Goal: Task Accomplishment & Management: Use online tool/utility

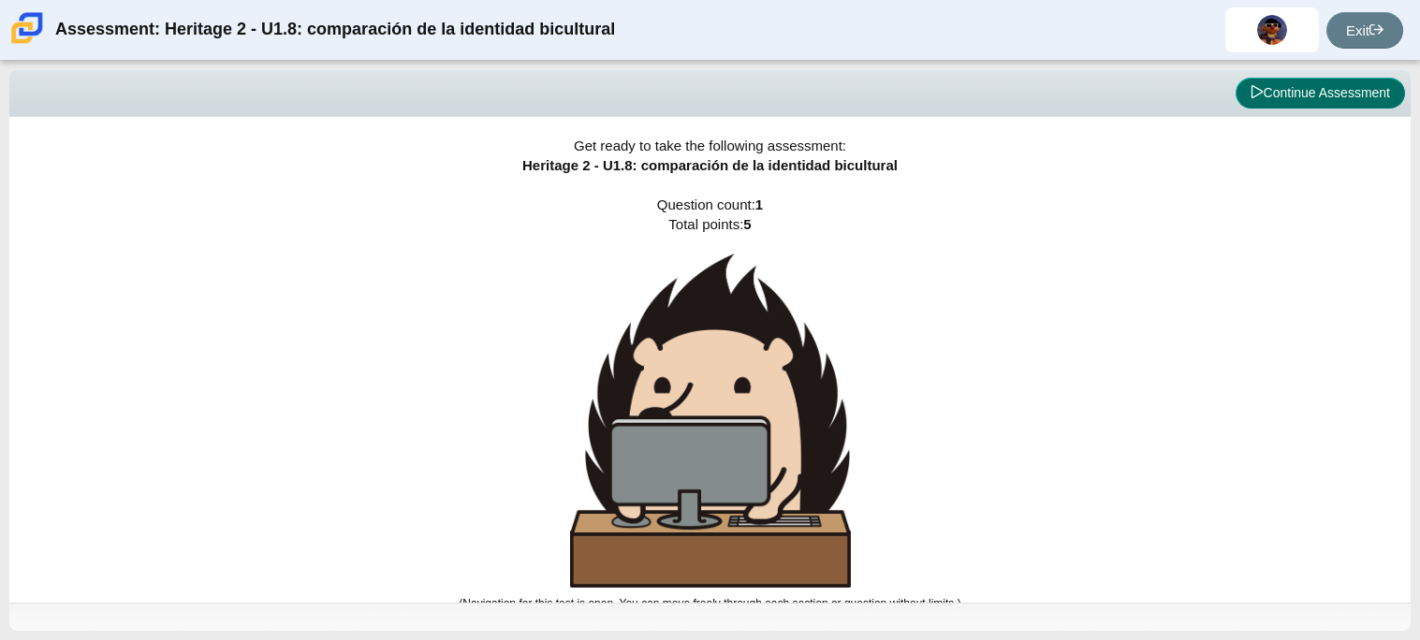
click at [1299, 91] on button "Continue Assessment" at bounding box center [1319, 94] width 169 height 32
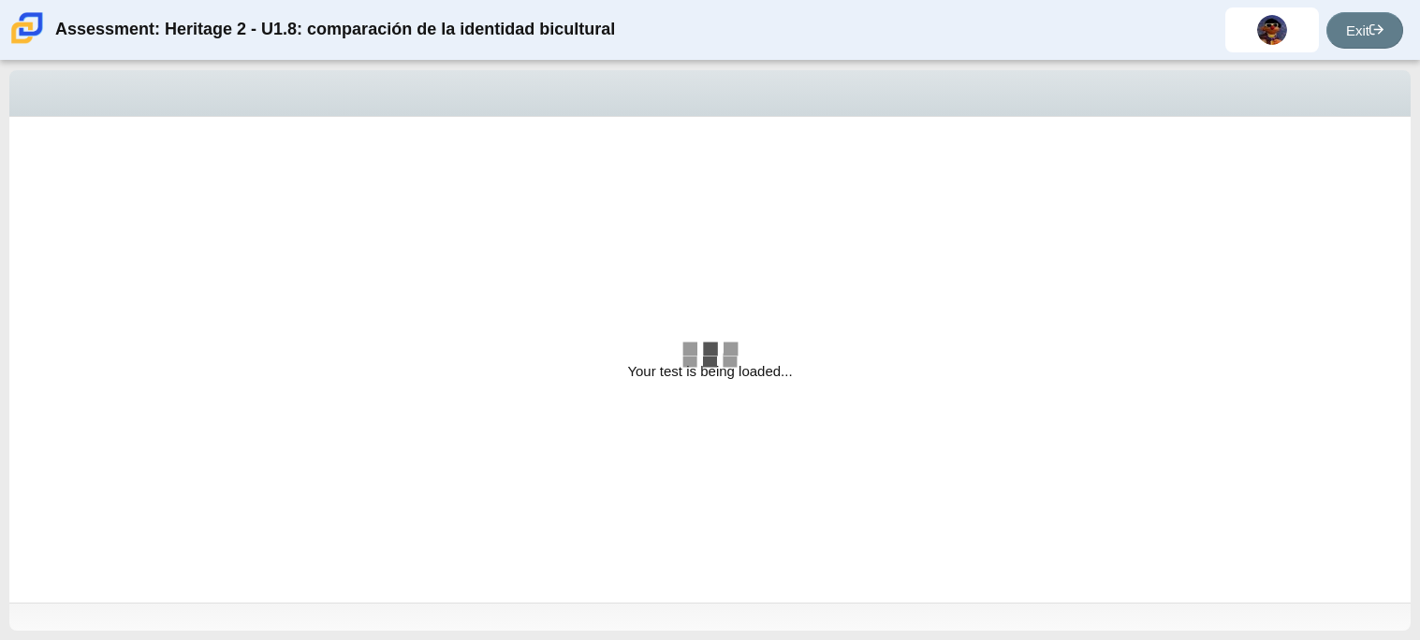
select select "3d3024f6-a892-4ba5-b2e4-c6acecfbc936"
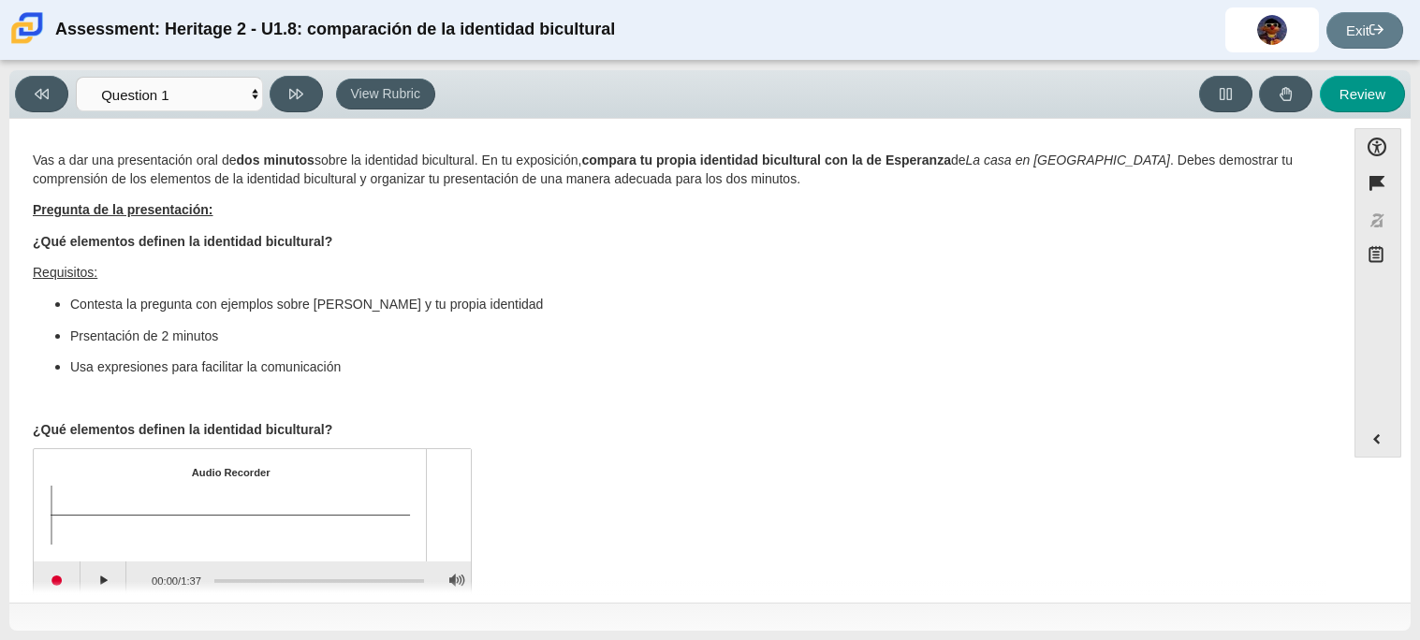
scroll to position [30, 0]
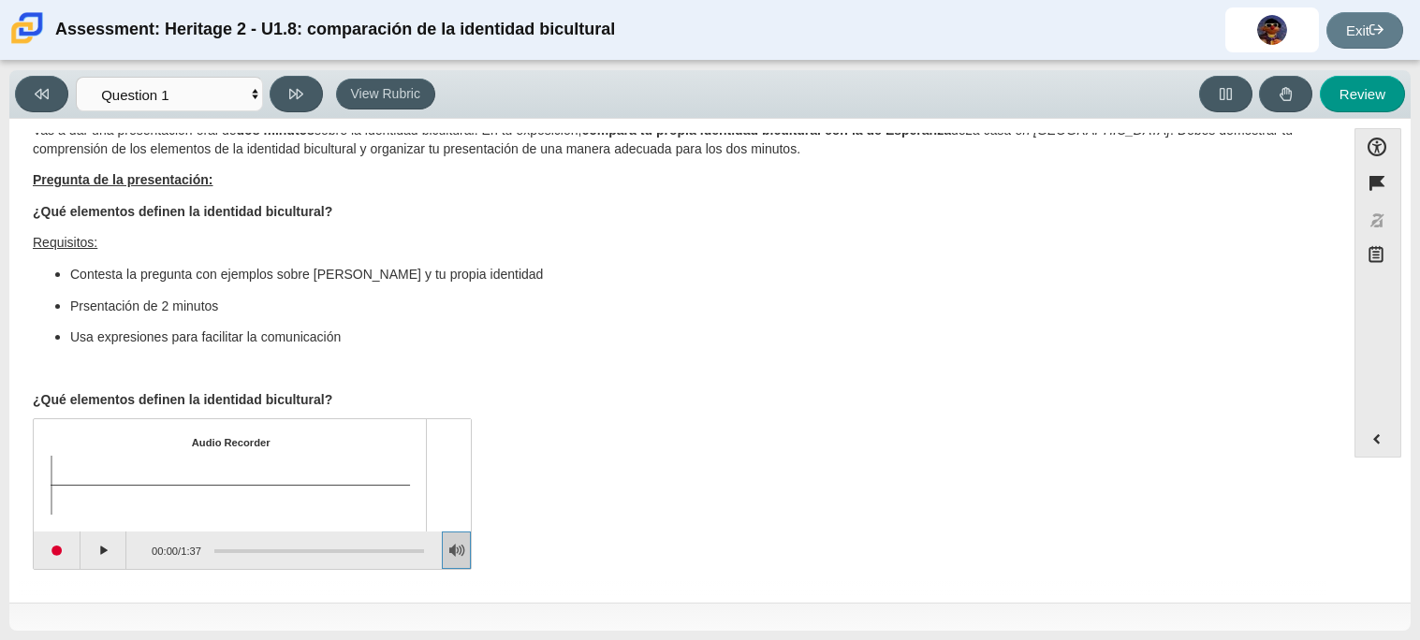
click at [458, 549] on button "Adjust Volume" at bounding box center [456, 550] width 29 height 37
click at [464, 363] on body "Assessment: Heritage 2 - U1.8: comparación de la identidad bicultural [PERSON_N…" at bounding box center [710, 320] width 1420 height 640
click at [462, 363] on p "Assessment items" at bounding box center [677, 369] width 1289 height 19
click at [99, 556] on button "Play" at bounding box center [103, 550] width 47 height 37
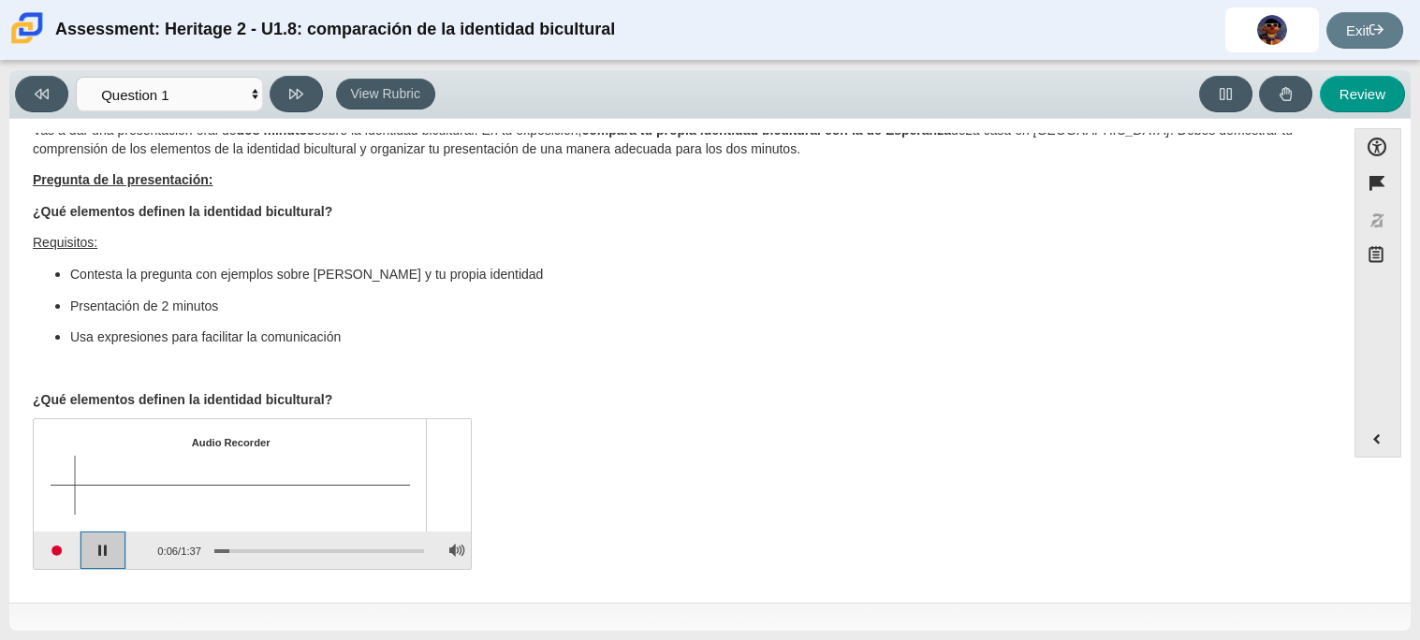
click at [100, 556] on button "Pause playback" at bounding box center [103, 550] width 47 height 37
click at [63, 550] on button "Start recording" at bounding box center [57, 550] width 47 height 37
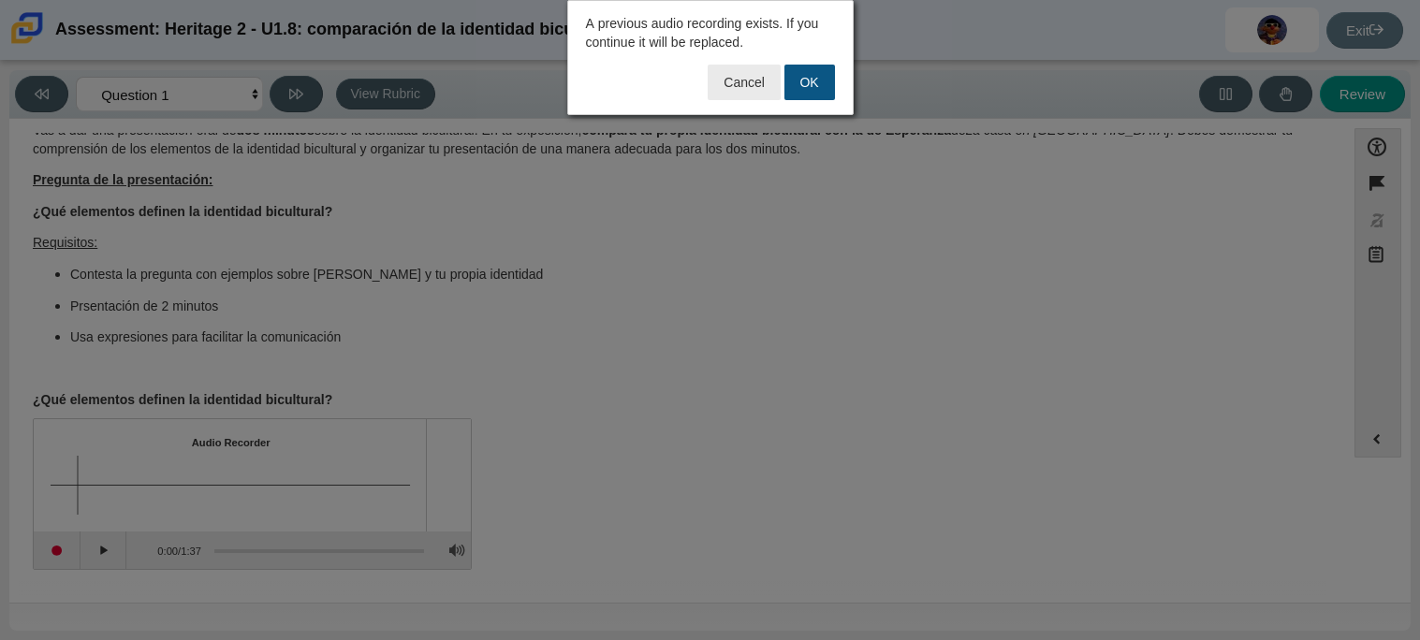
click at [801, 77] on button "OK" at bounding box center [809, 83] width 51 height 36
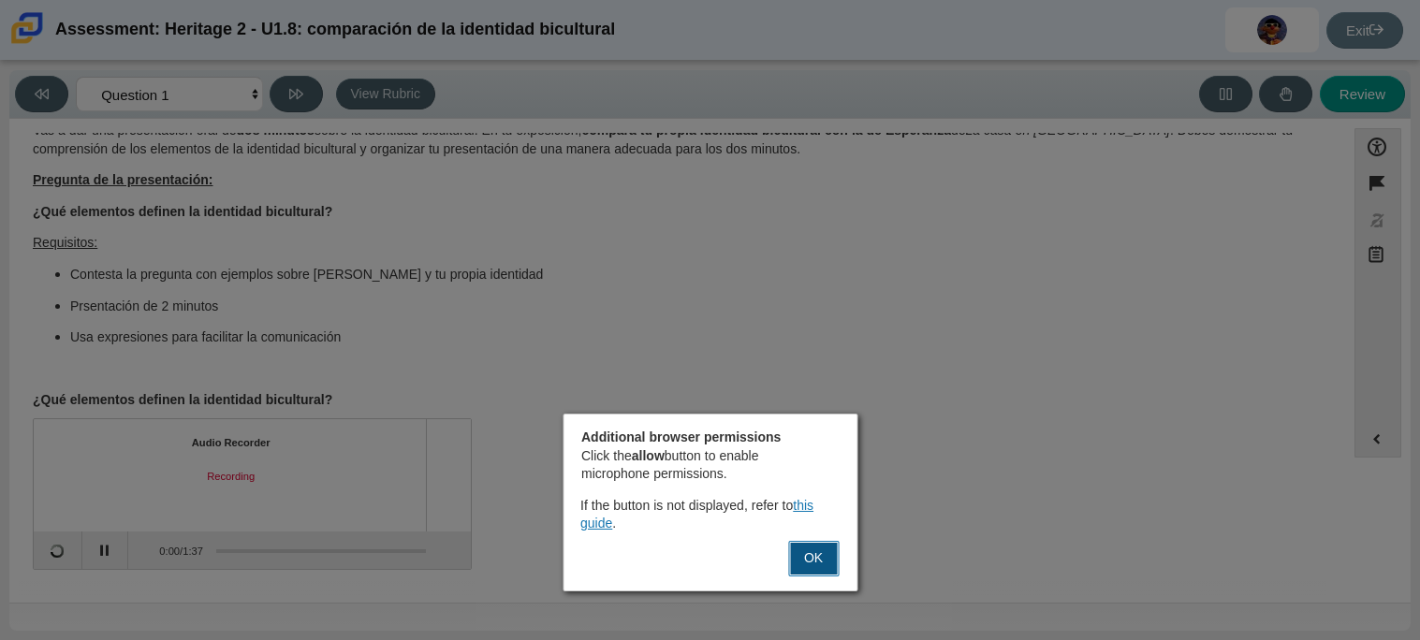
click at [802, 553] on button "OK" at bounding box center [813, 559] width 51 height 36
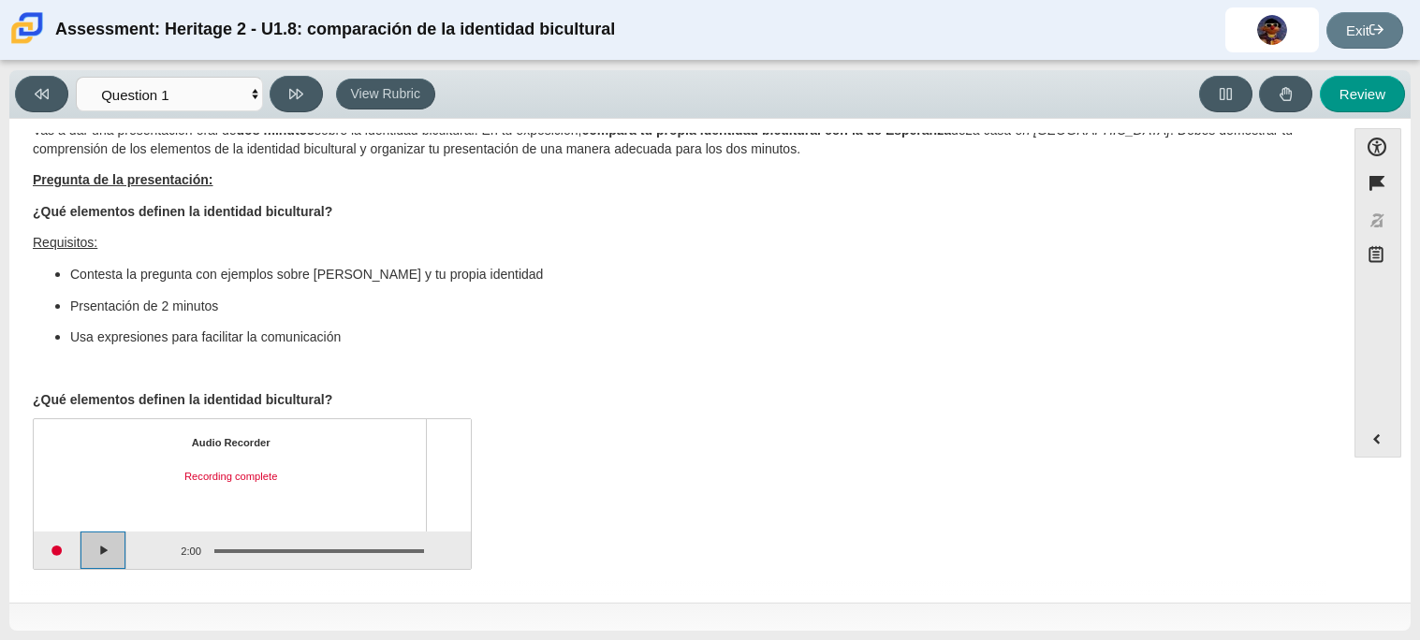
click at [111, 545] on button "Play" at bounding box center [103, 550] width 47 height 37
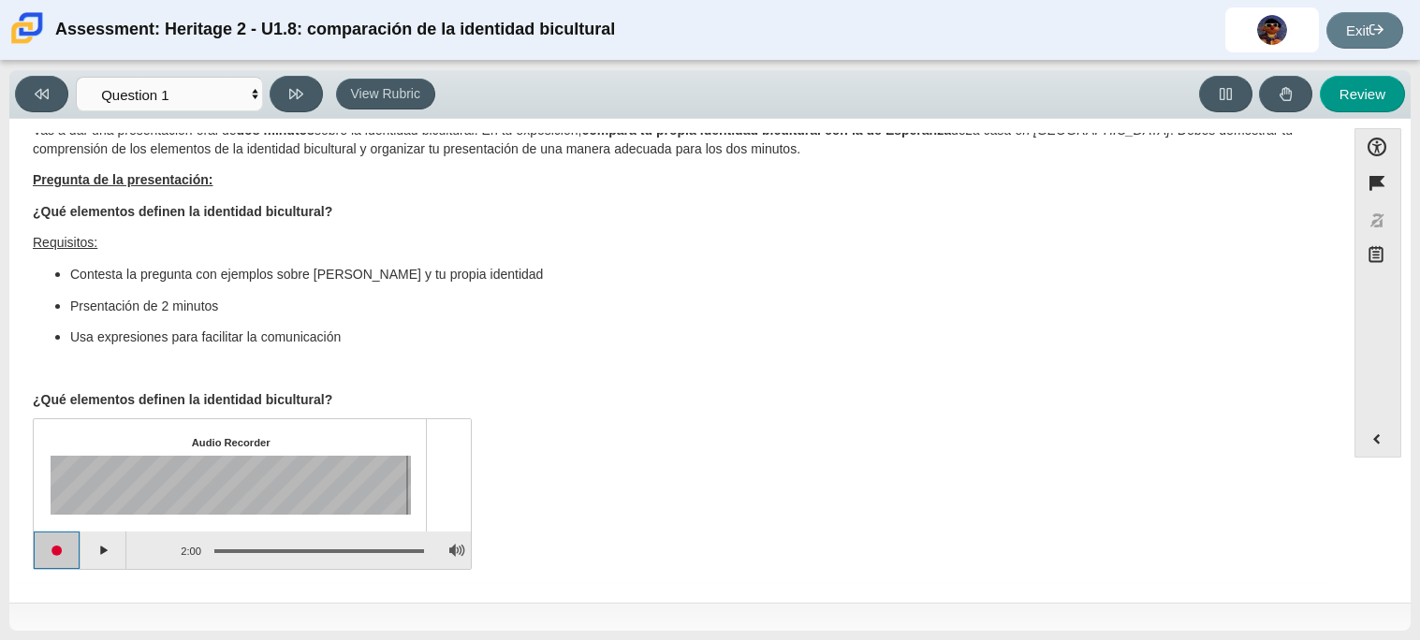
click at [63, 558] on button "Start recording" at bounding box center [57, 550] width 47 height 37
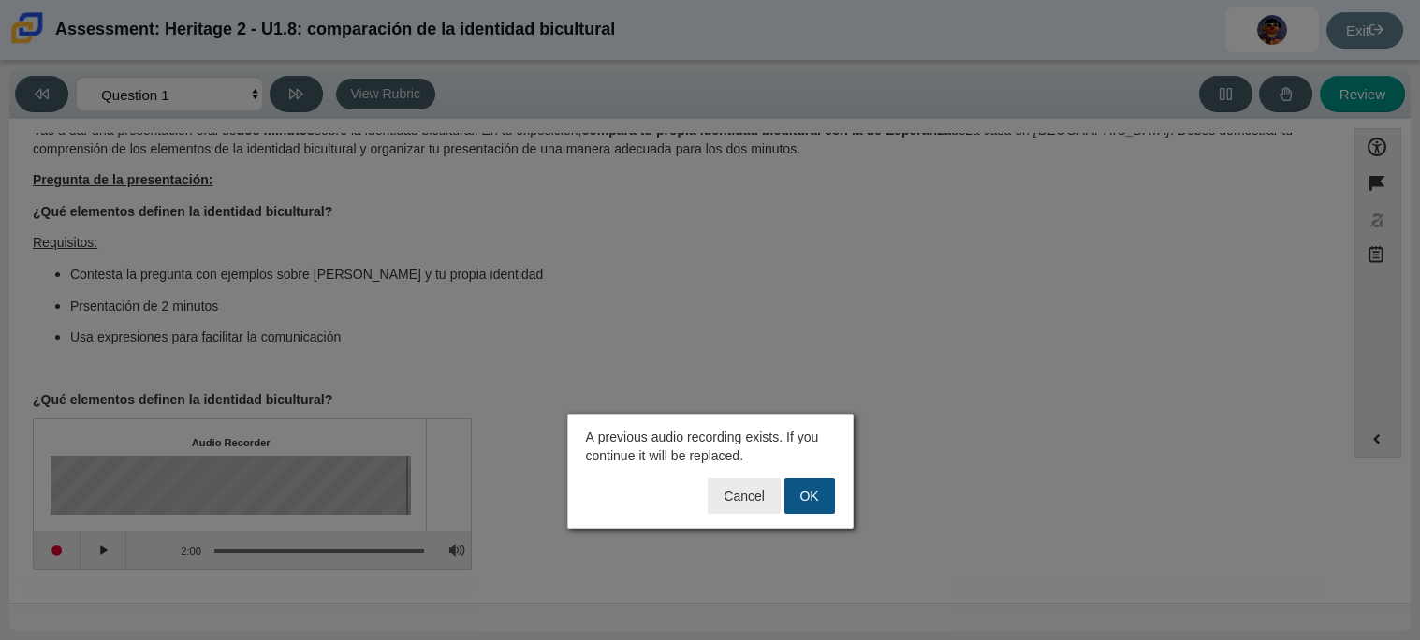
click at [811, 490] on button "OK" at bounding box center [809, 496] width 51 height 36
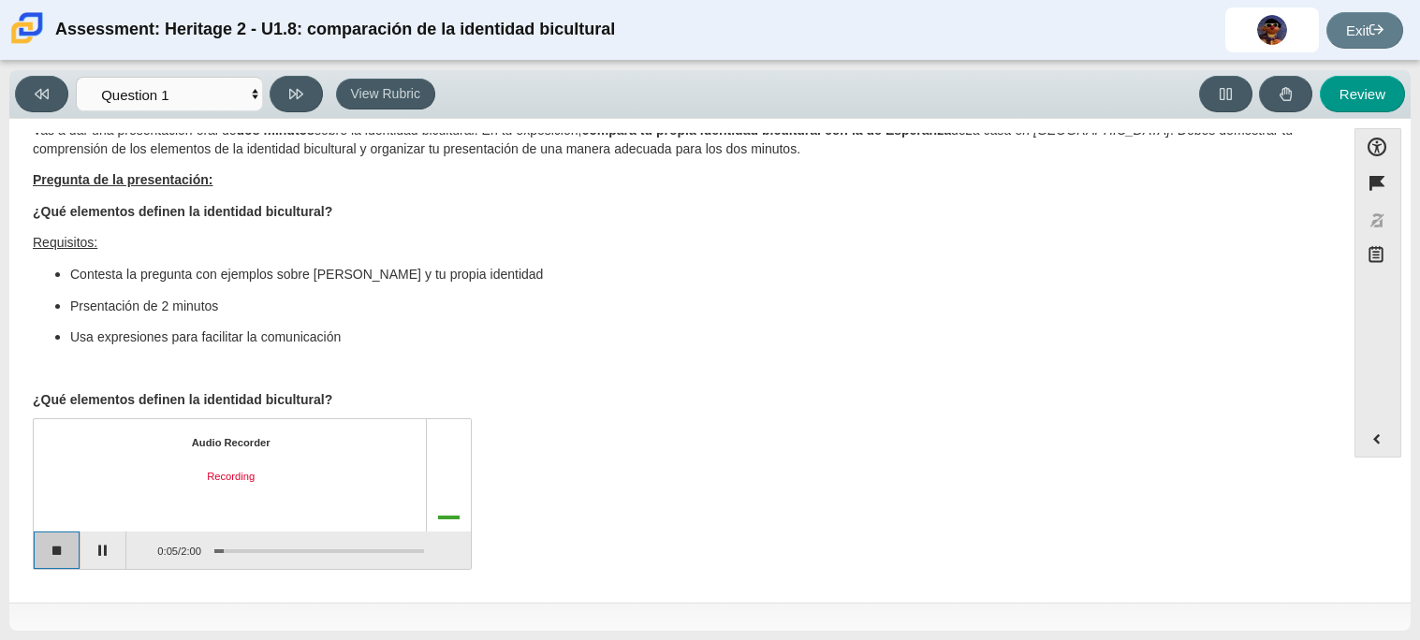
click at [53, 539] on button "Stop recording" at bounding box center [57, 550] width 47 height 37
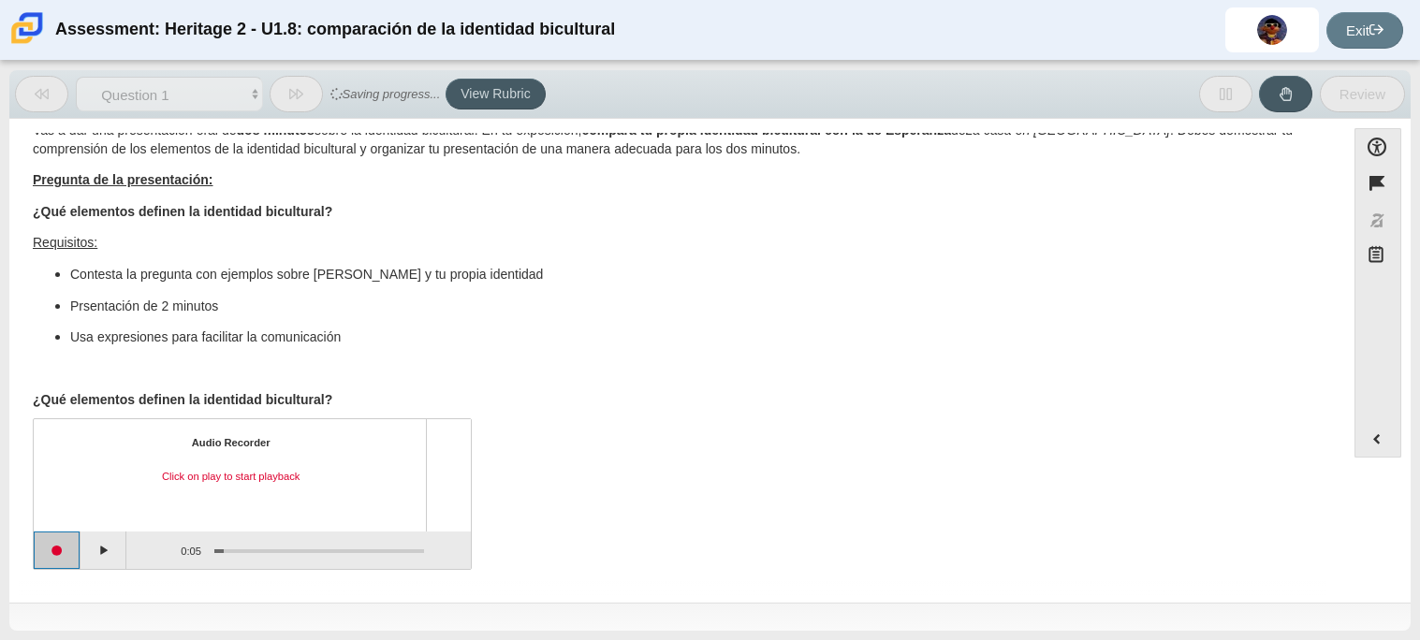
click at [54, 539] on button "Start recording" at bounding box center [57, 550] width 47 height 37
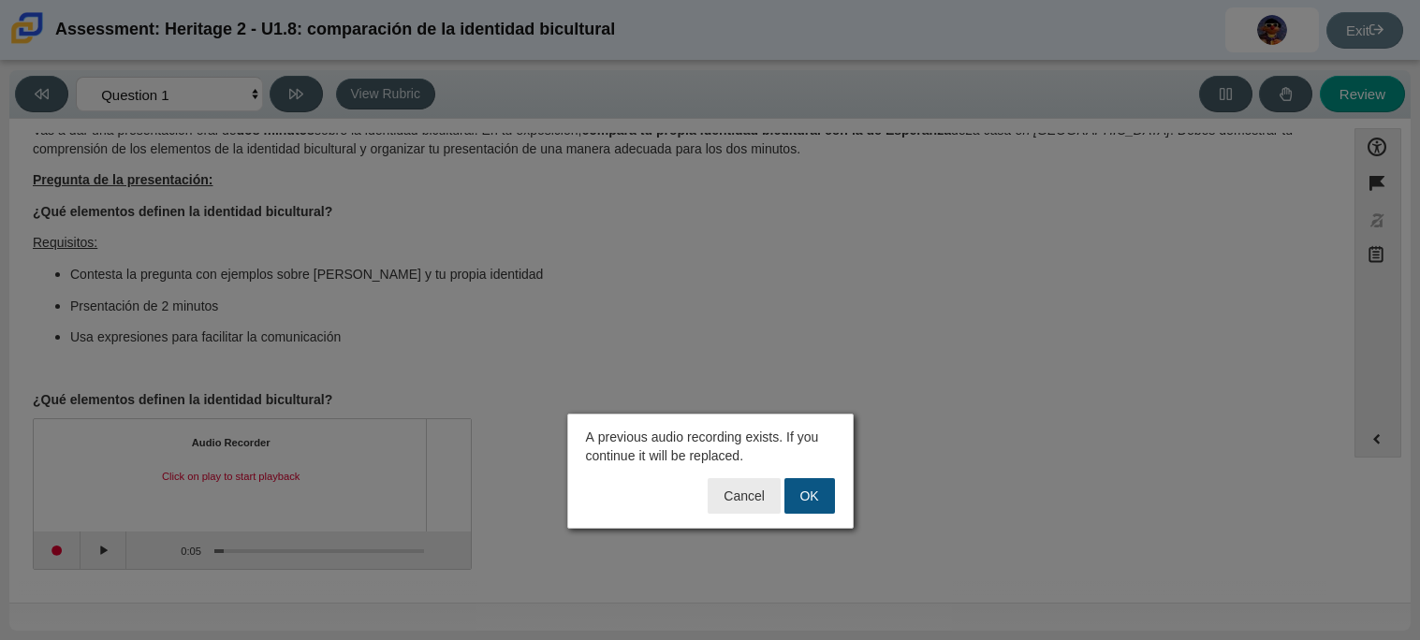
click at [810, 502] on button "OK" at bounding box center [809, 496] width 51 height 36
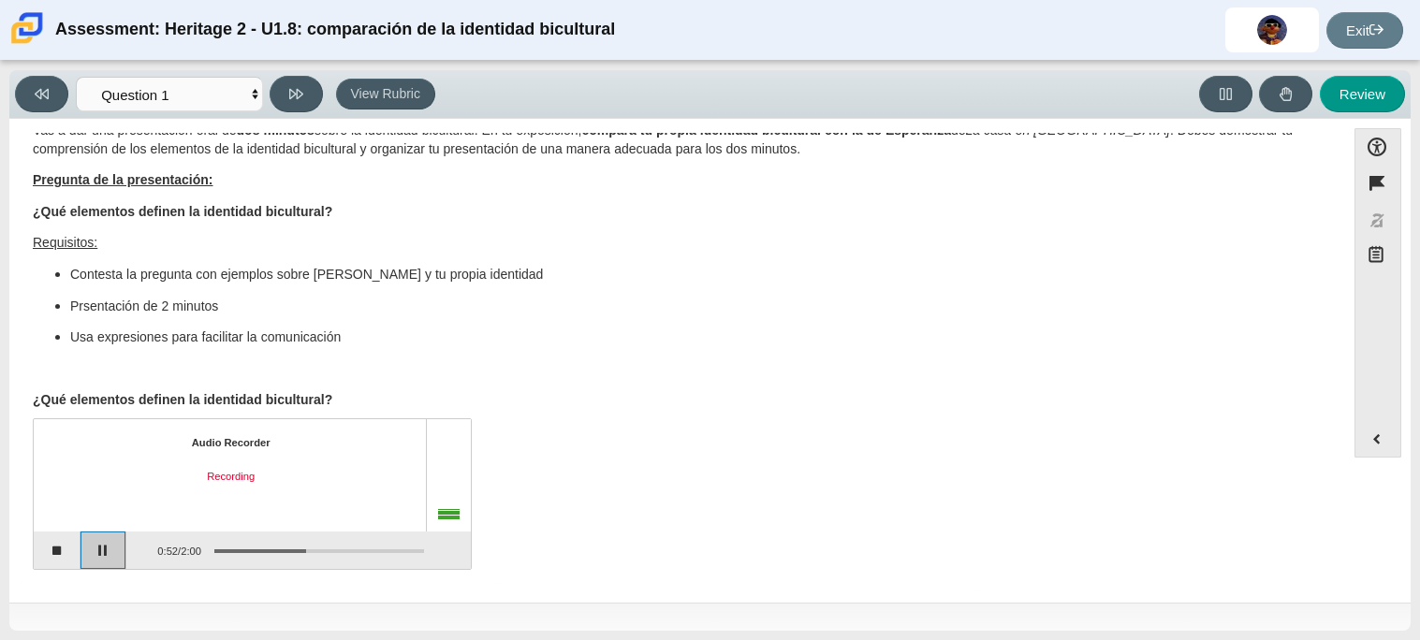
click at [124, 548] on button "Pause" at bounding box center [103, 550] width 47 height 37
click at [61, 552] on button "Stop recording" at bounding box center [57, 550] width 47 height 37
click at [64, 547] on button "Start recording" at bounding box center [57, 550] width 47 height 37
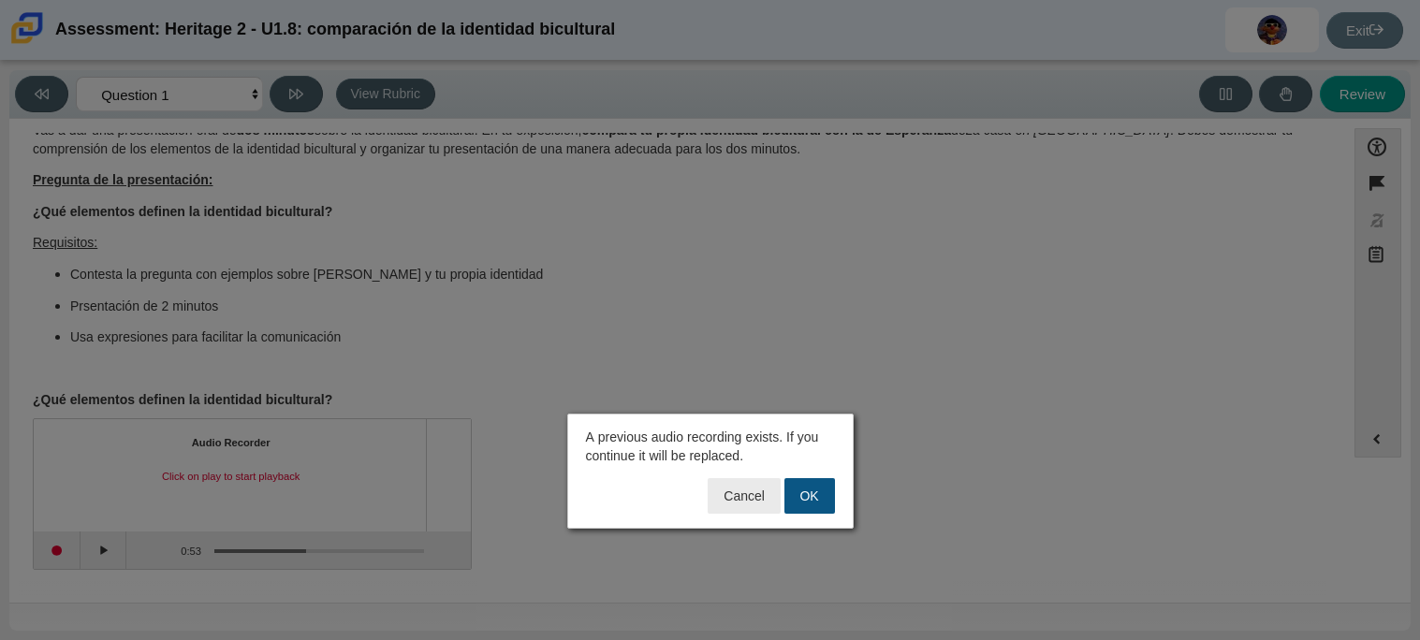
click at [804, 499] on button "OK" at bounding box center [809, 496] width 51 height 36
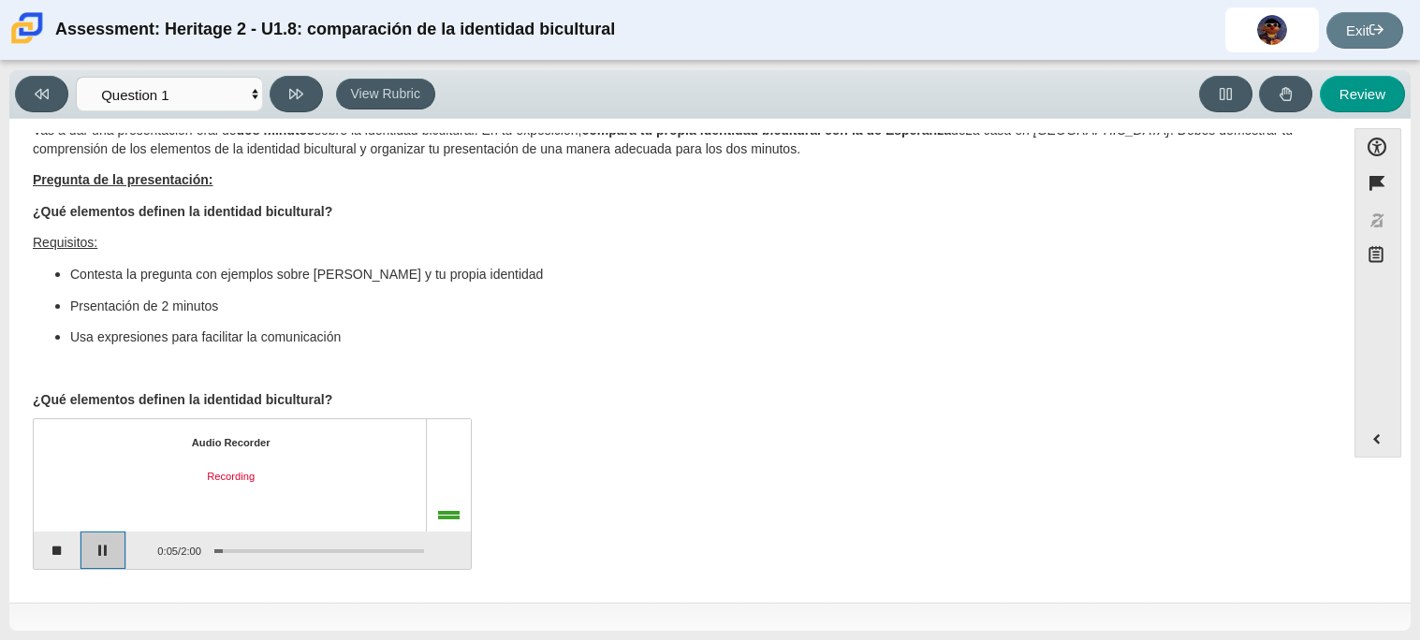
click at [121, 557] on button "Pause" at bounding box center [103, 550] width 47 height 37
click at [80, 532] on button "Continue recording" at bounding box center [103, 550] width 47 height 37
click at [58, 547] on button "Stop recording" at bounding box center [57, 550] width 47 height 37
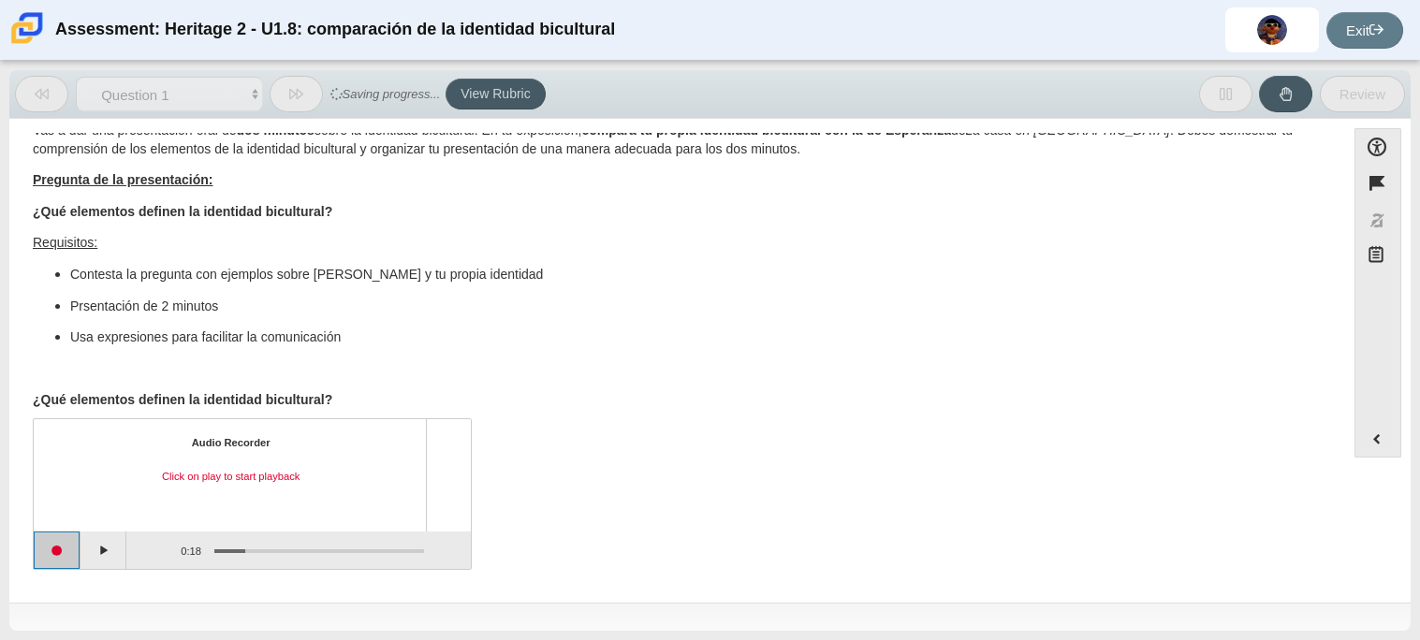
click at [66, 540] on button "Start recording" at bounding box center [57, 550] width 47 height 37
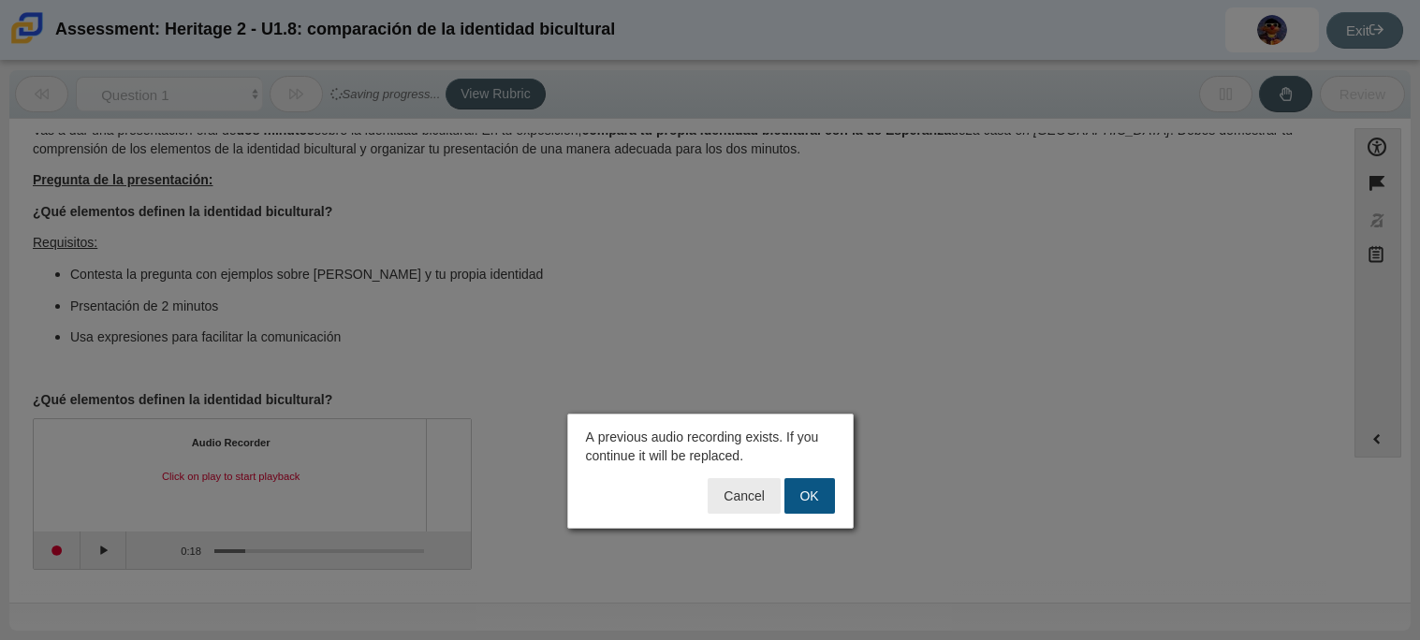
click at [808, 490] on button "OK" at bounding box center [809, 496] width 51 height 36
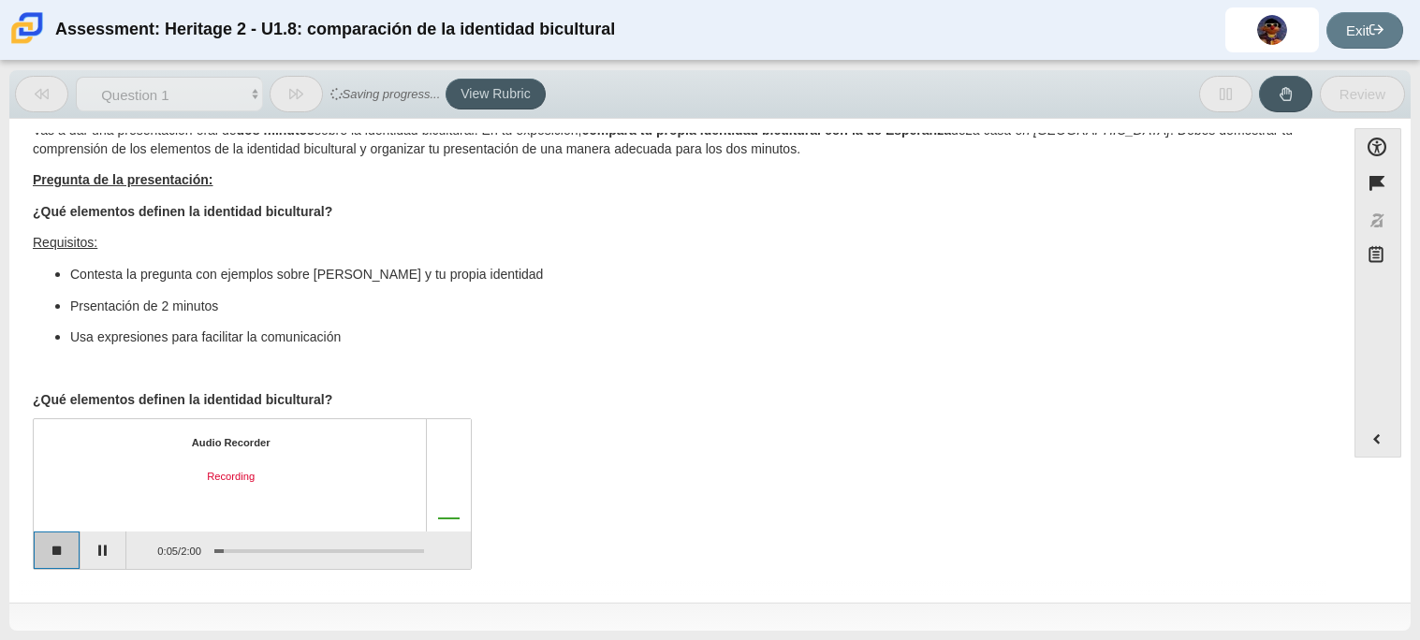
click at [48, 543] on button "Stop recording" at bounding box center [57, 550] width 47 height 37
click at [51, 539] on button "Start recording" at bounding box center [57, 550] width 47 height 37
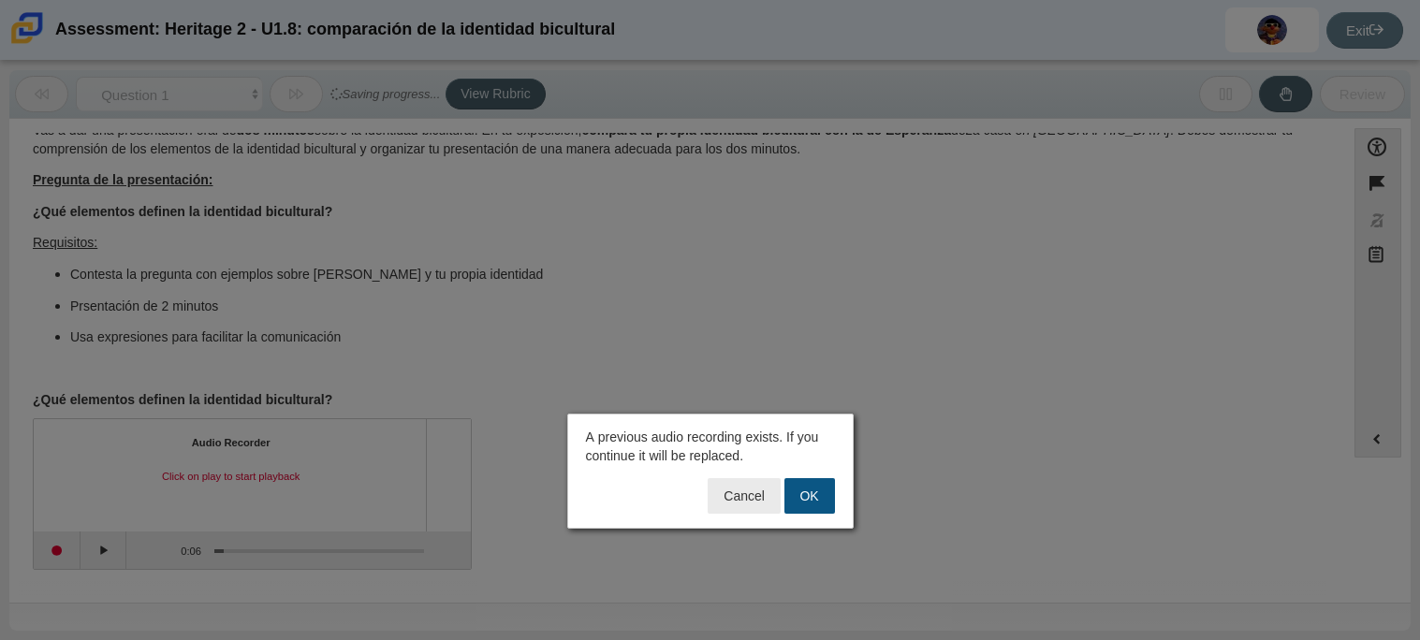
click at [828, 496] on button "OK" at bounding box center [809, 496] width 51 height 36
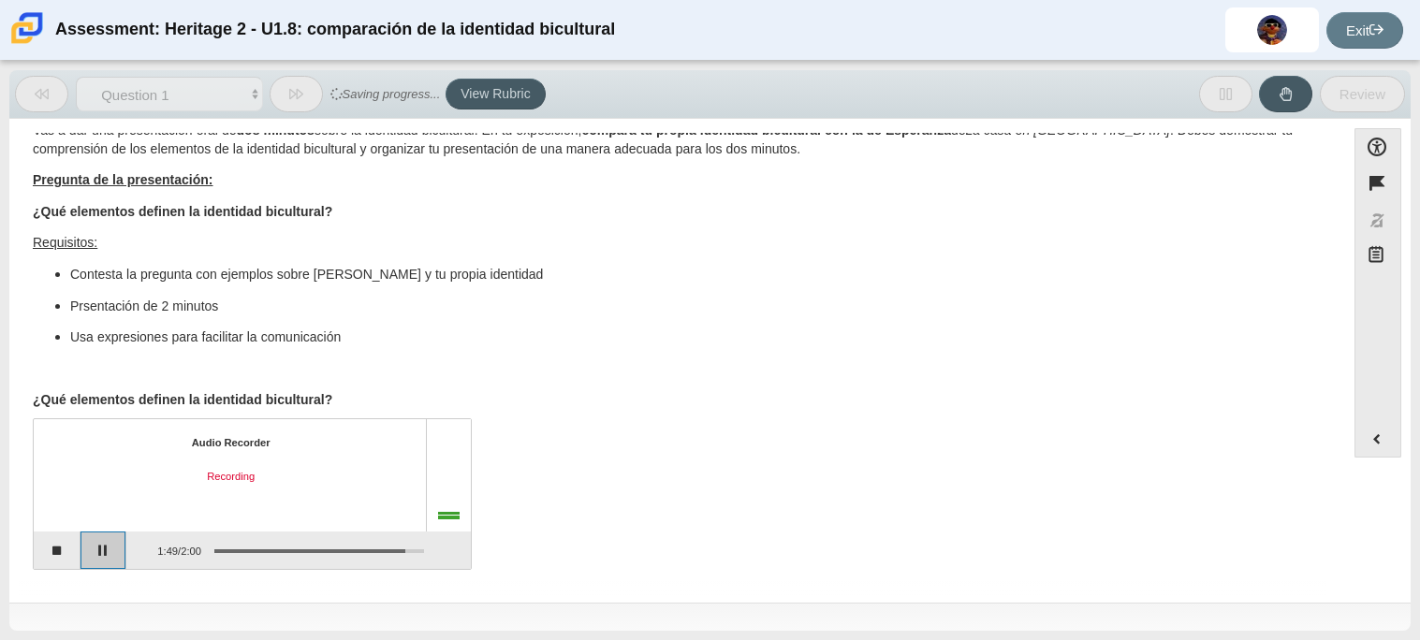
click at [91, 549] on button "Pause" at bounding box center [103, 550] width 47 height 37
click at [102, 549] on button "Continue recording" at bounding box center [103, 550] width 47 height 37
click at [102, 549] on button "Pause" at bounding box center [103, 550] width 47 height 37
click at [55, 546] on button "Stop recording" at bounding box center [57, 550] width 47 height 37
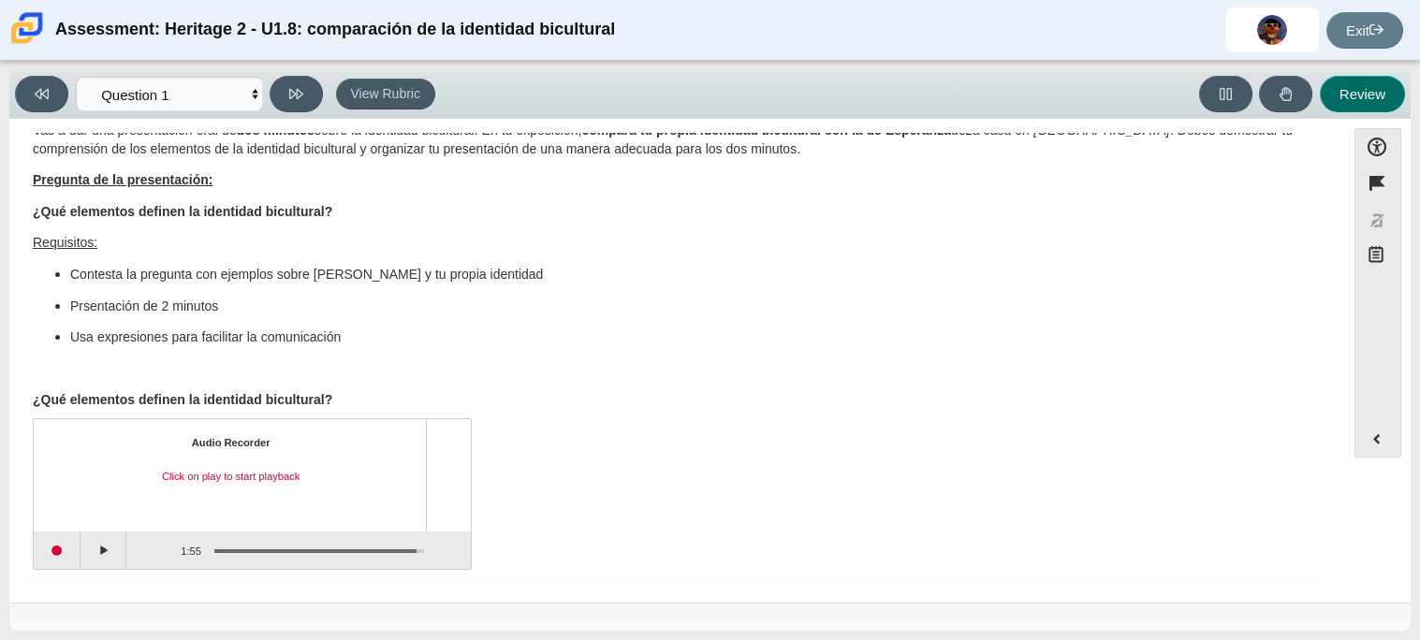
click at [1363, 90] on button "Review" at bounding box center [1362, 94] width 85 height 36
select select "review"
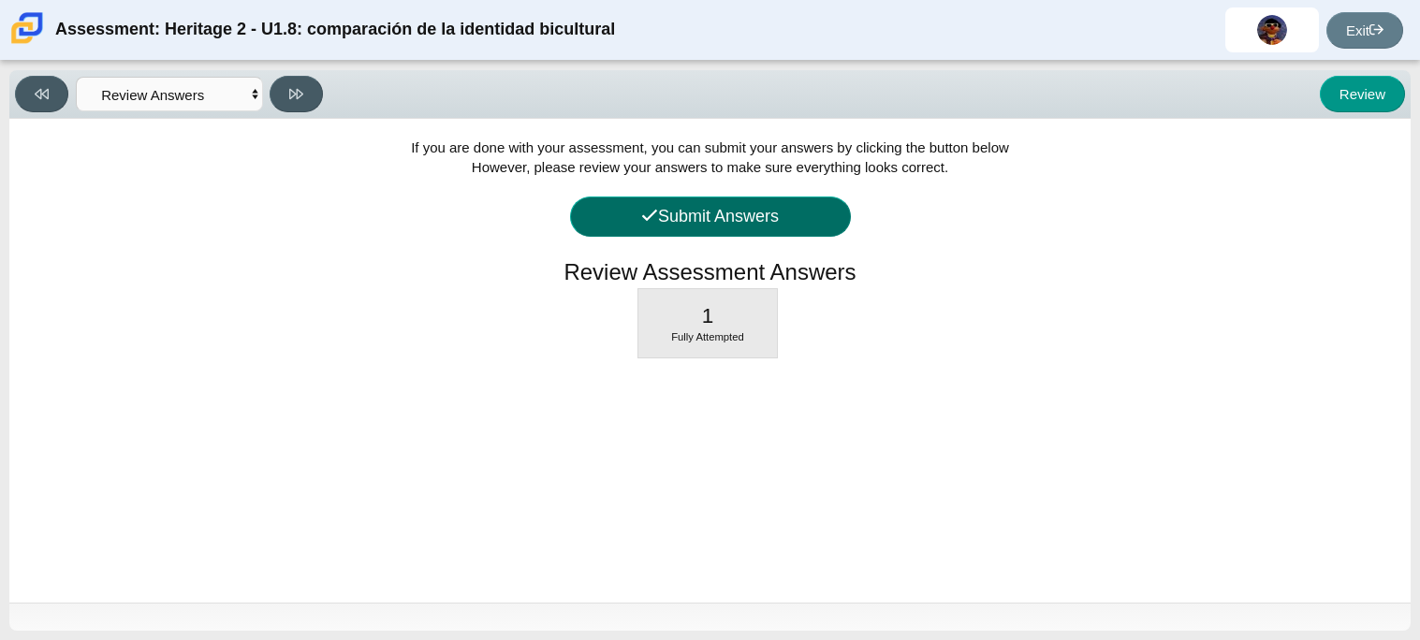
click at [765, 237] on button "Submit Answers" at bounding box center [710, 217] width 281 height 40
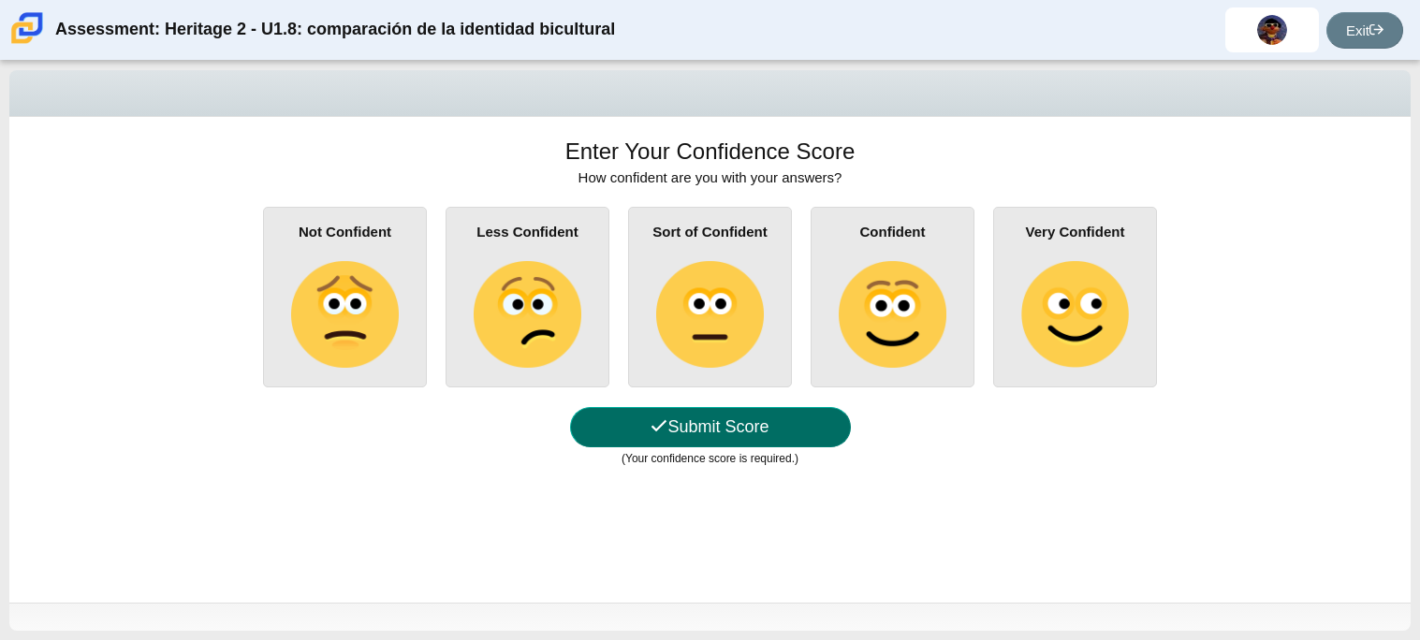
click at [753, 416] on button "Submit Score" at bounding box center [710, 427] width 281 height 40
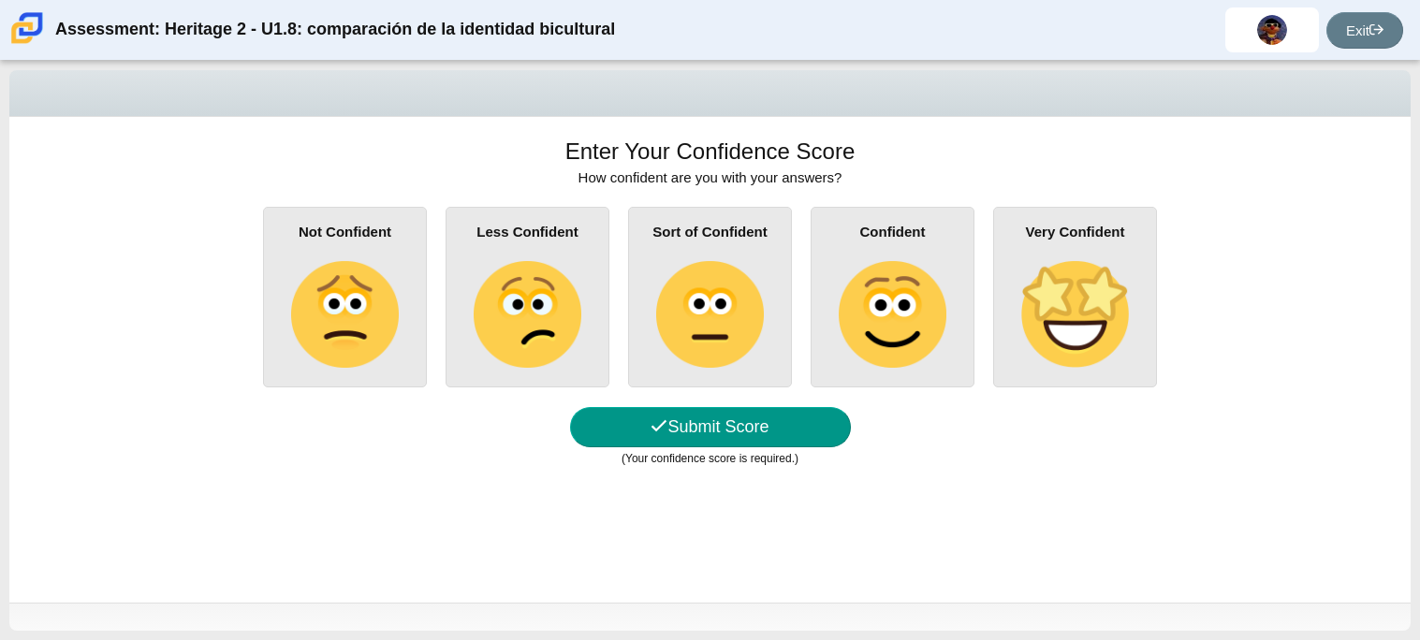
click at [882, 71] on div "Viewing Question 2 of 1 in Pacing Mode Questions Question 1 Review Review Answe…" at bounding box center [709, 93] width 1401 height 47
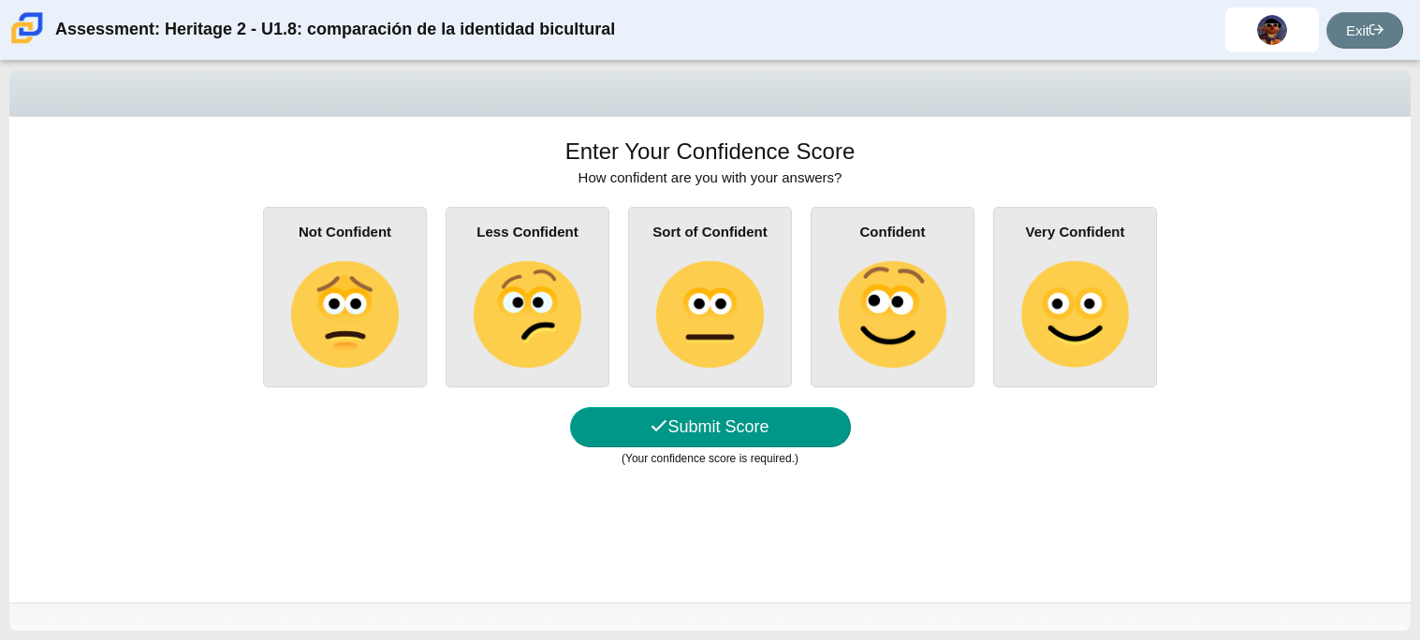
click at [878, 122] on div "Enter Your Confidence Score How confident are you with your answers? Not Confid…" at bounding box center [709, 360] width 1401 height 486
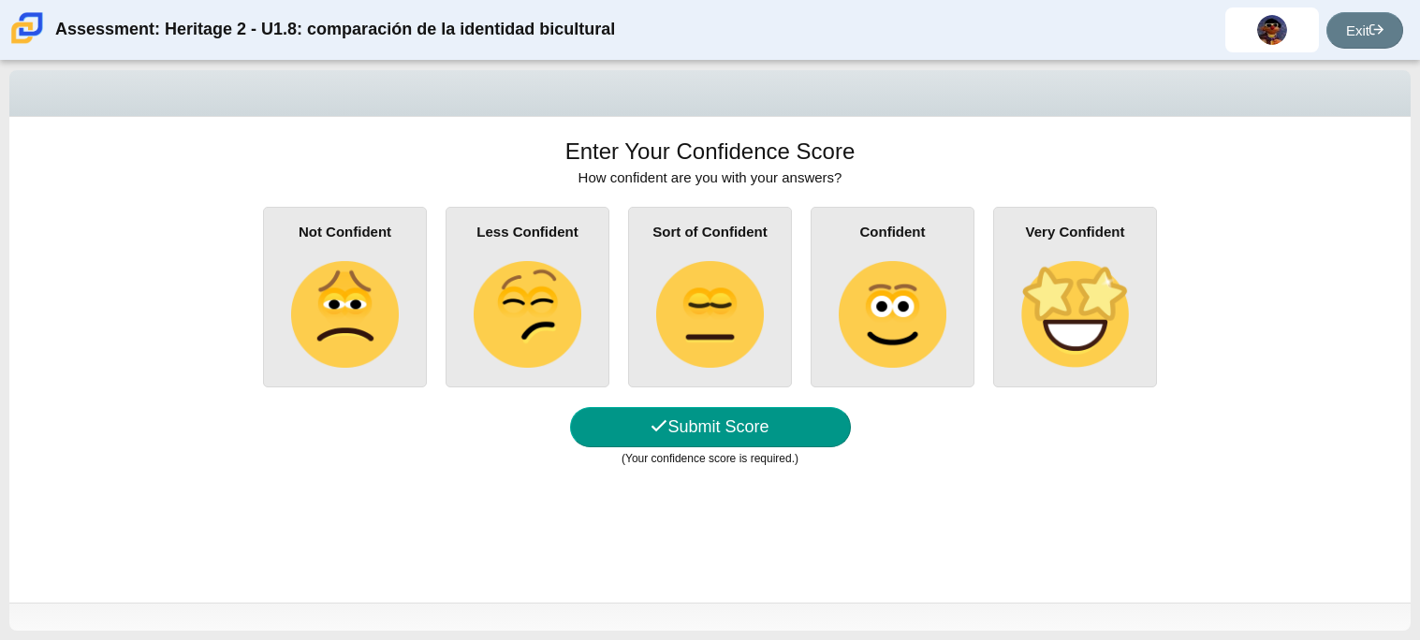
click at [875, 290] on img at bounding box center [891, 314] width 107 height 107
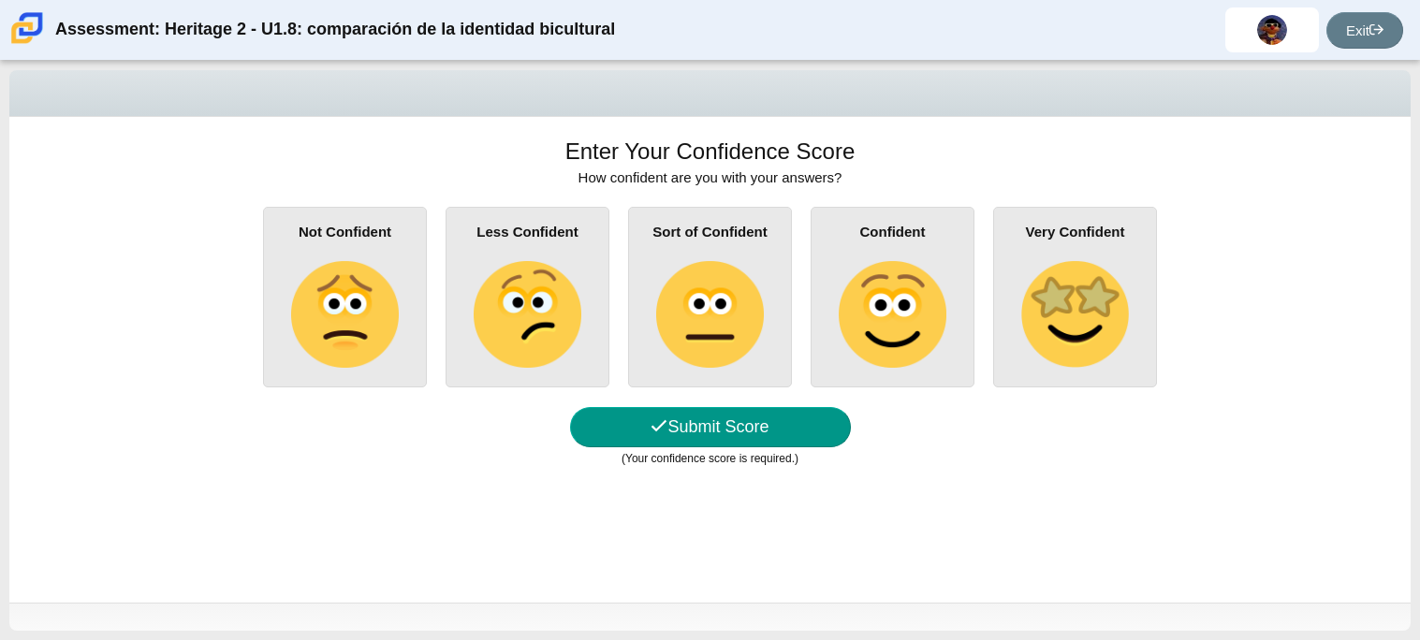
click at [0, 0] on input "Confident" at bounding box center [0, 0] width 0 height 0
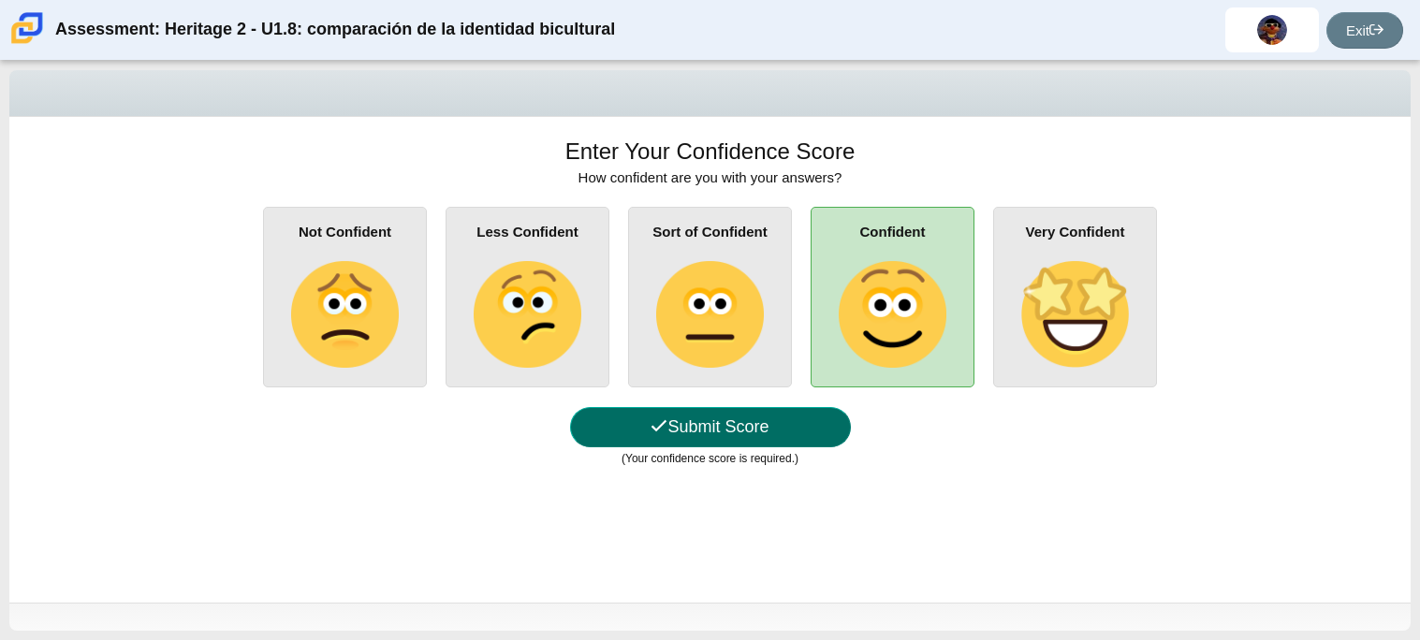
click at [740, 435] on button "Submit Score" at bounding box center [710, 427] width 281 height 40
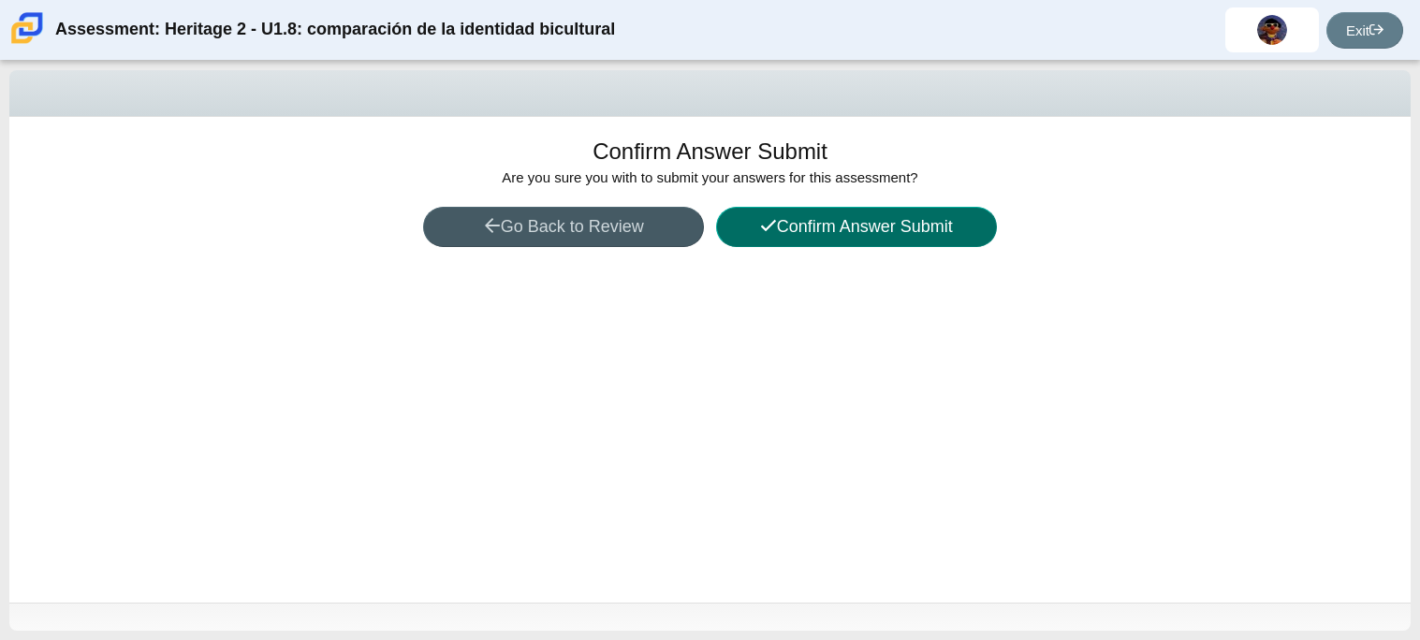
click at [882, 220] on button "Confirm Answer Submit" at bounding box center [856, 227] width 281 height 40
